Goal: Information Seeking & Learning: Learn about a topic

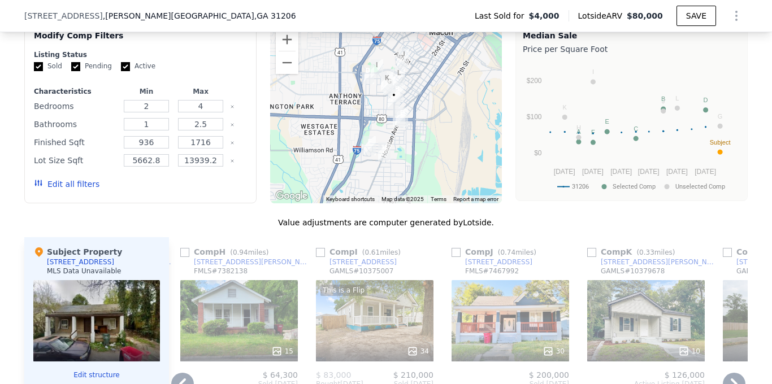
scroll to position [997, 0]
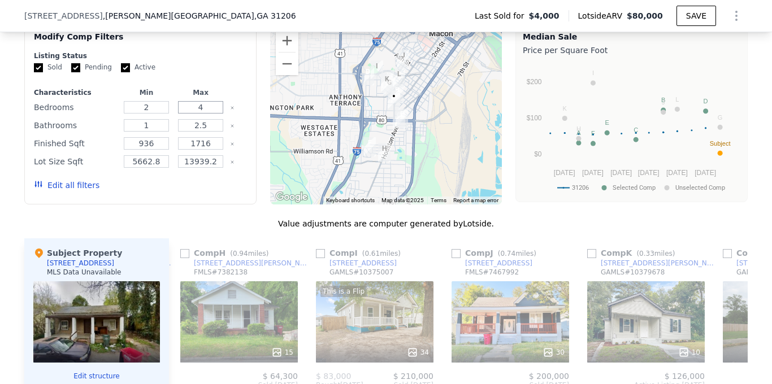
click at [216, 110] on input "4" at bounding box center [200, 107] width 45 height 12
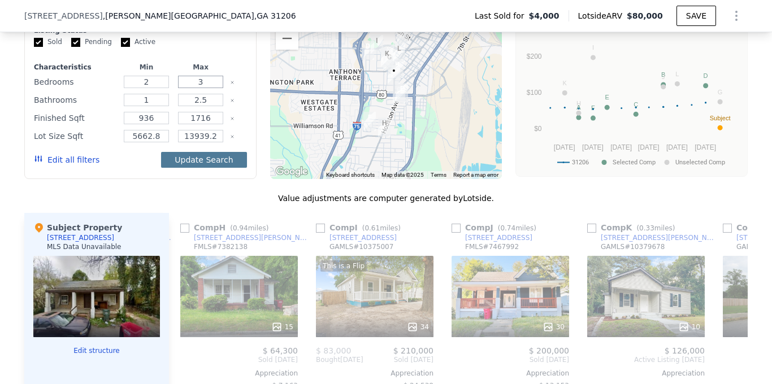
scroll to position [1011, 0]
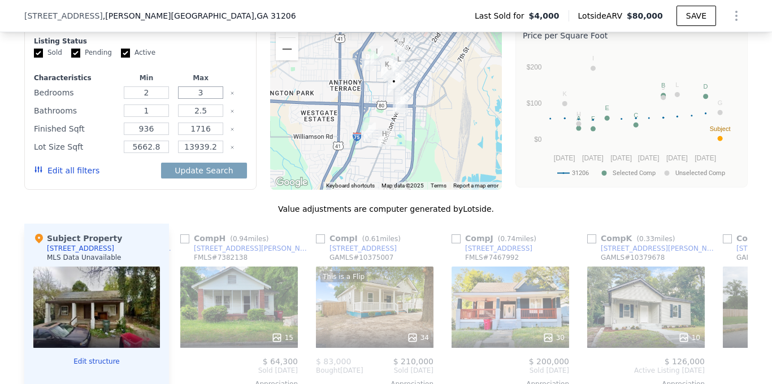
type input "3"
click at [213, 126] on input "1716" at bounding box center [200, 129] width 45 height 12
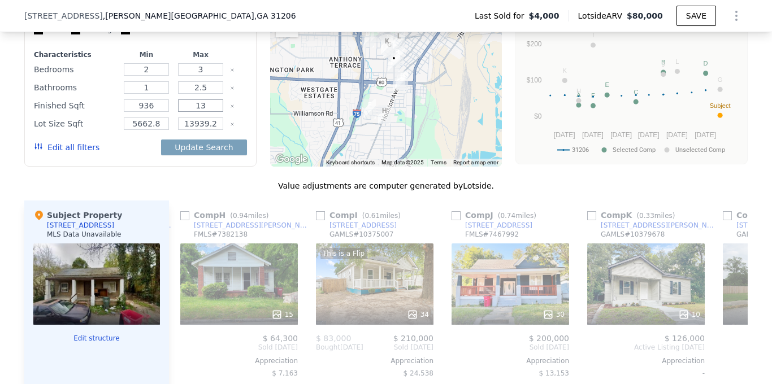
scroll to position [1034, 0]
type input "1400"
click at [219, 146] on button "Update Search" at bounding box center [203, 148] width 85 height 16
click at [232, 124] on icon "Clear" at bounding box center [232, 125] width 2 height 2
click at [225, 151] on button "Update Search" at bounding box center [203, 148] width 85 height 16
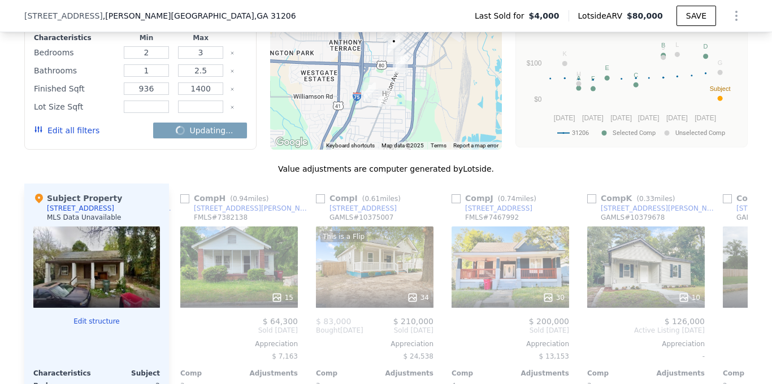
scroll to position [1055, 0]
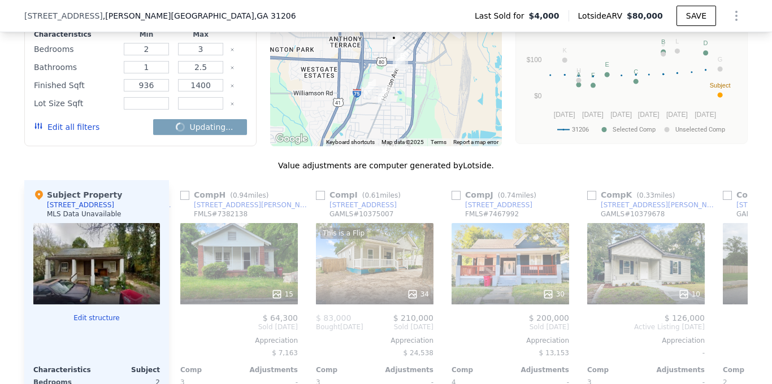
checkbox input "false"
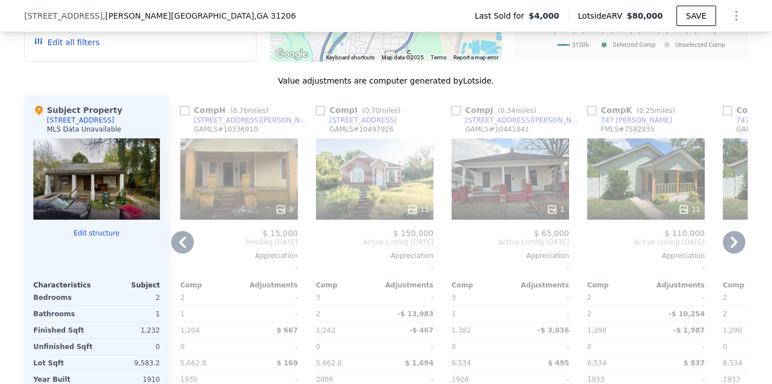
scroll to position [1136, 0]
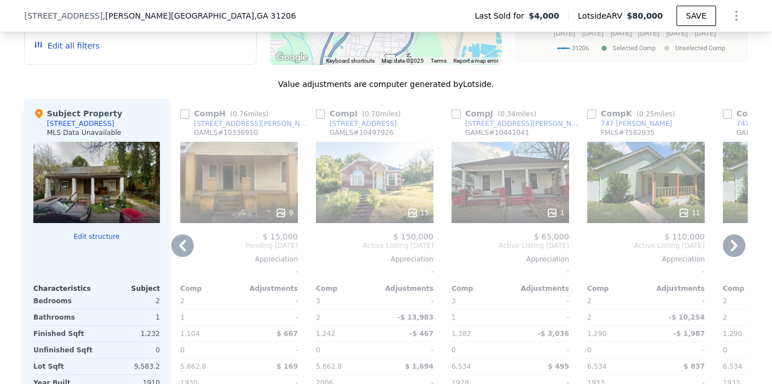
click at [735, 246] on icon at bounding box center [734, 245] width 7 height 11
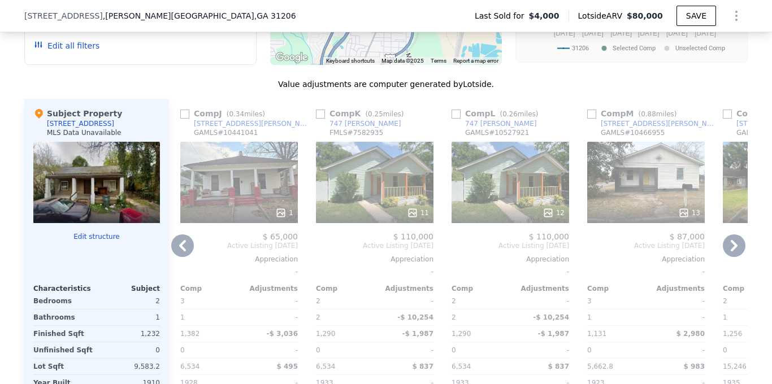
click at [735, 246] on icon at bounding box center [734, 245] width 7 height 11
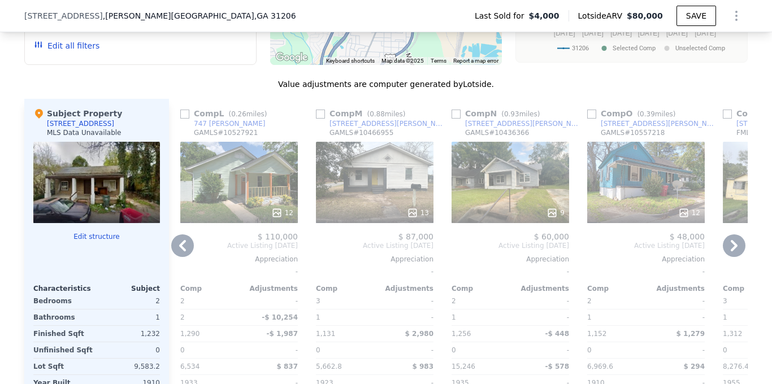
click at [735, 246] on icon at bounding box center [734, 245] width 7 height 11
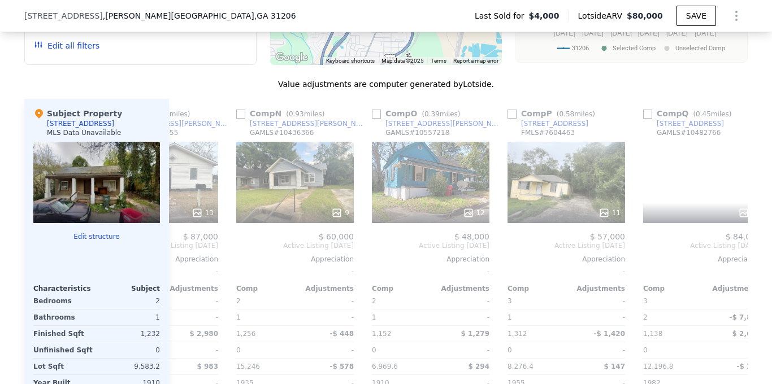
scroll to position [0, 1766]
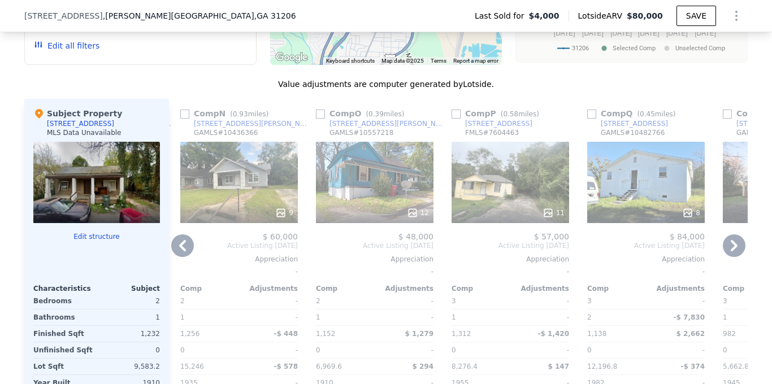
click at [735, 246] on div "Comp A ( 0.25 miles) [STREET_ADDRESS][PERSON_NAME] # 10553484 19 $ 95,900 Pendi…" at bounding box center [458, 272] width 579 height 347
click at [734, 250] on icon at bounding box center [734, 246] width 23 height 23
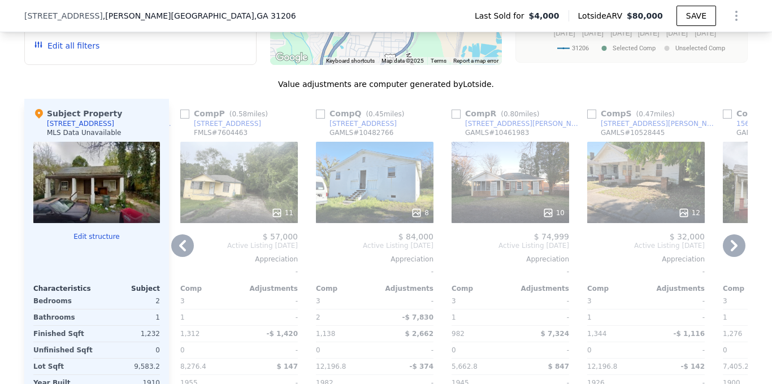
click at [734, 253] on icon at bounding box center [734, 246] width 23 height 23
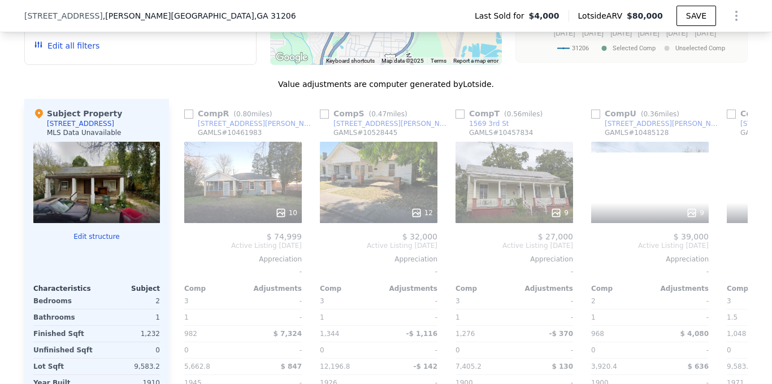
scroll to position [0, 2309]
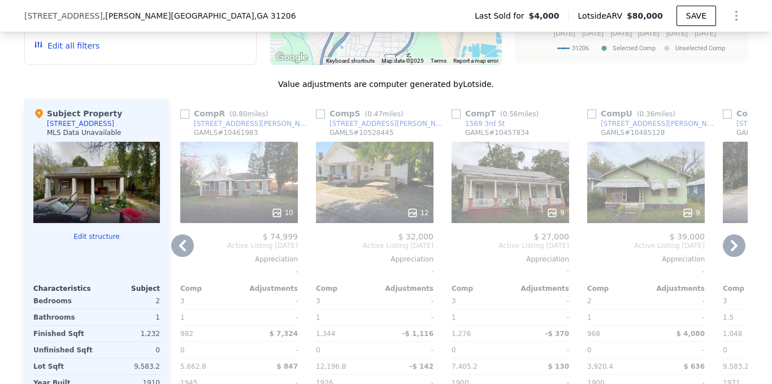
click at [734, 252] on icon at bounding box center [734, 246] width 23 height 23
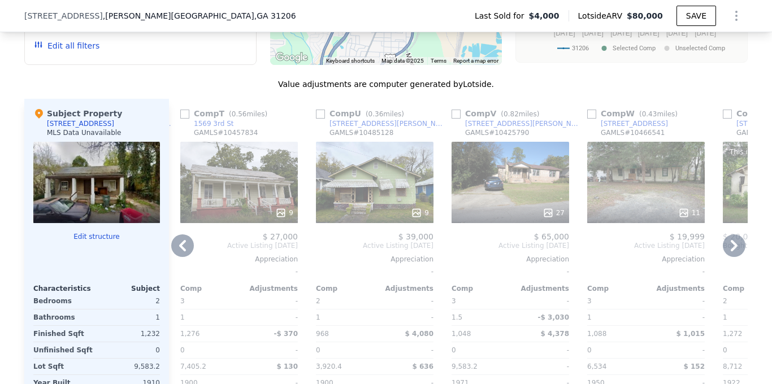
scroll to position [1137, 0]
click at [659, 191] on div "11" at bounding box center [646, 181] width 118 height 81
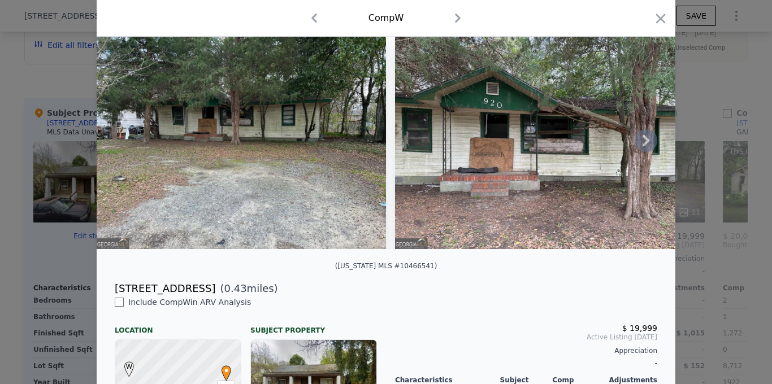
scroll to position [40, 0]
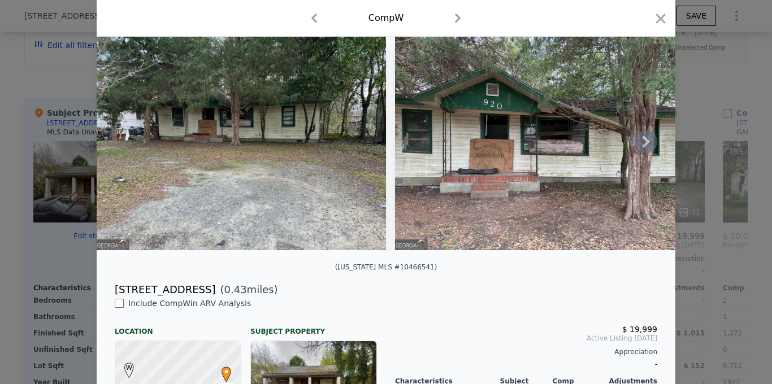
click at [582, 179] on img at bounding box center [539, 141] width 289 height 217
click at [647, 139] on icon at bounding box center [646, 142] width 23 height 23
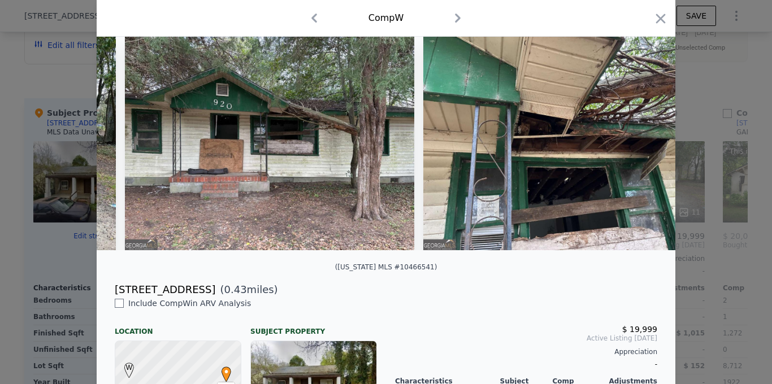
scroll to position [0, 271]
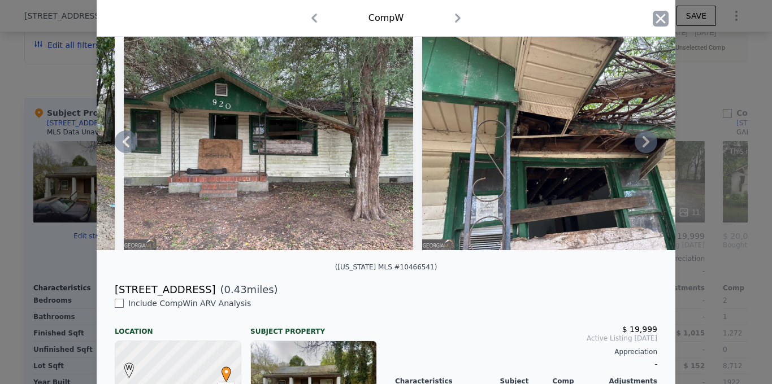
click at [661, 20] on icon "button" at bounding box center [661, 19] width 10 height 10
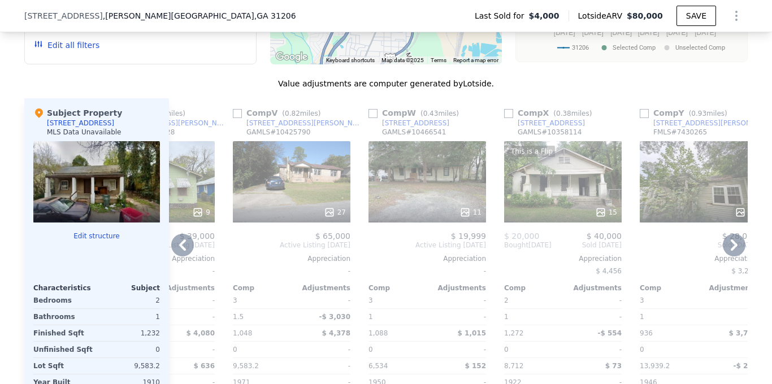
scroll to position [0, 2840]
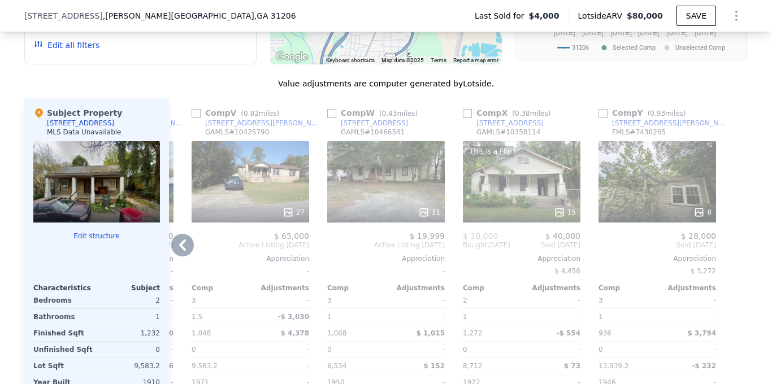
click at [332, 112] on input "checkbox" at bounding box center [331, 113] width 9 height 9
checkbox input "true"
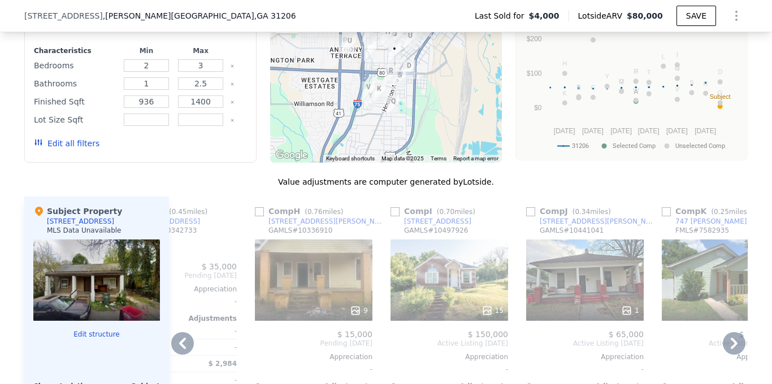
scroll to position [1031, 0]
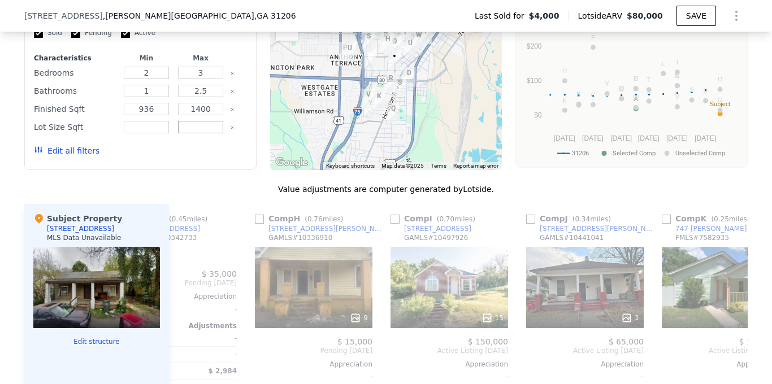
click at [213, 126] on input "number" at bounding box center [200, 127] width 45 height 12
type input "10000"
click at [202, 150] on button "Update Search" at bounding box center [203, 151] width 85 height 16
checkbox input "false"
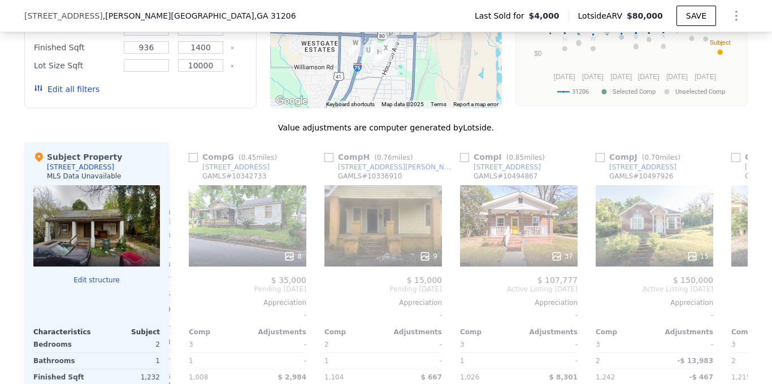
scroll to position [1092, 0]
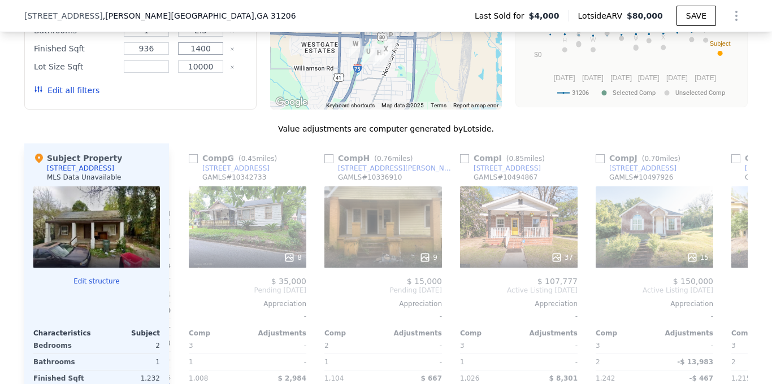
click at [218, 49] on input "1400" at bounding box center [200, 48] width 45 height 12
type input "1743"
click at [207, 93] on button "Update Search" at bounding box center [203, 91] width 85 height 16
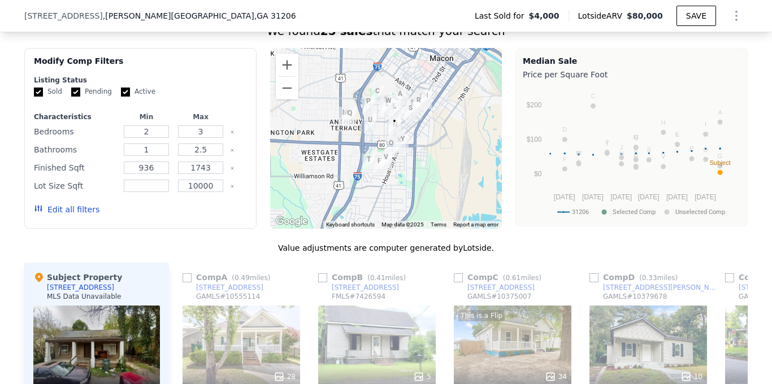
scroll to position [969, 0]
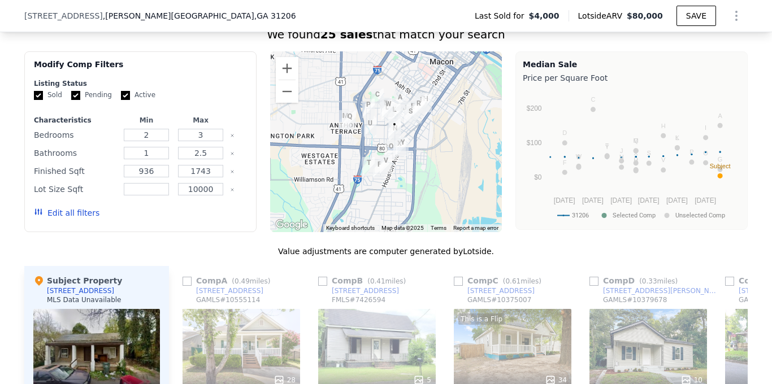
click at [75, 95] on input "Pending" at bounding box center [75, 95] width 9 height 9
checkbox input "false"
click at [124, 96] on input "Active" at bounding box center [125, 95] width 9 height 9
checkbox input "false"
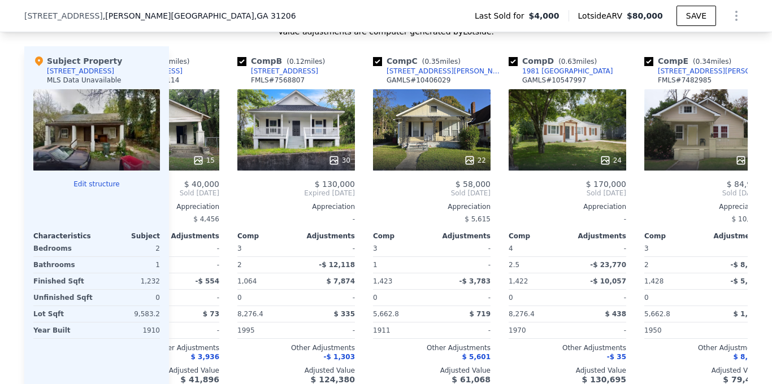
scroll to position [0, 92]
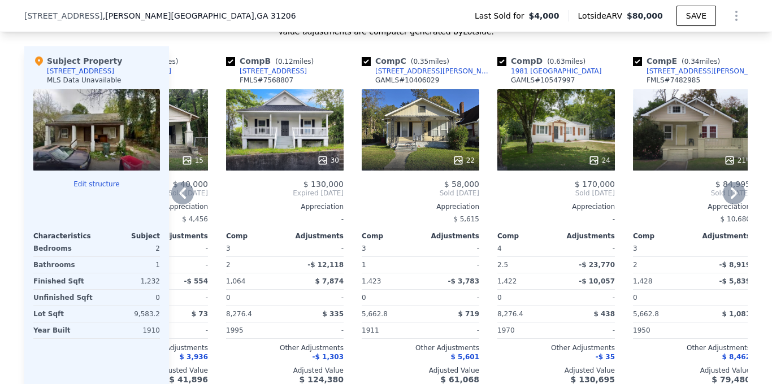
click at [378, 150] on div at bounding box center [421, 160] width 118 height 20
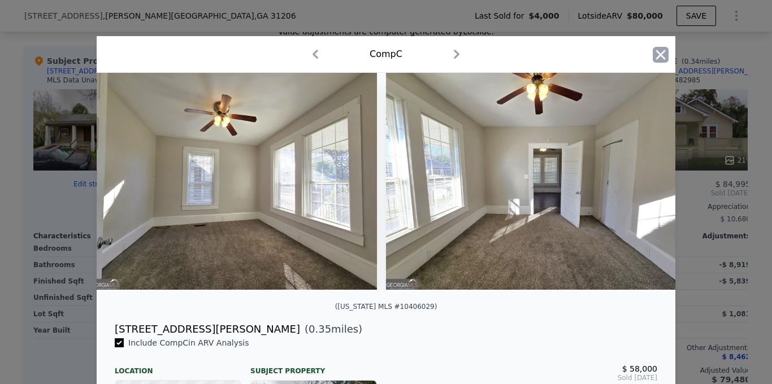
click at [659, 58] on icon "button" at bounding box center [661, 55] width 16 height 16
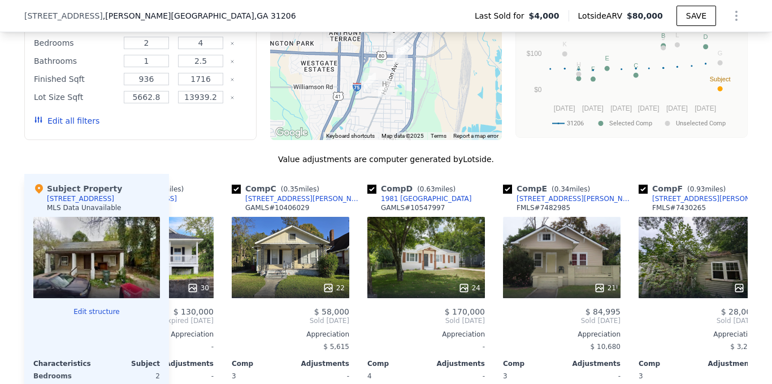
scroll to position [1058, 0]
